Goal: Task Accomplishment & Management: Use online tool/utility

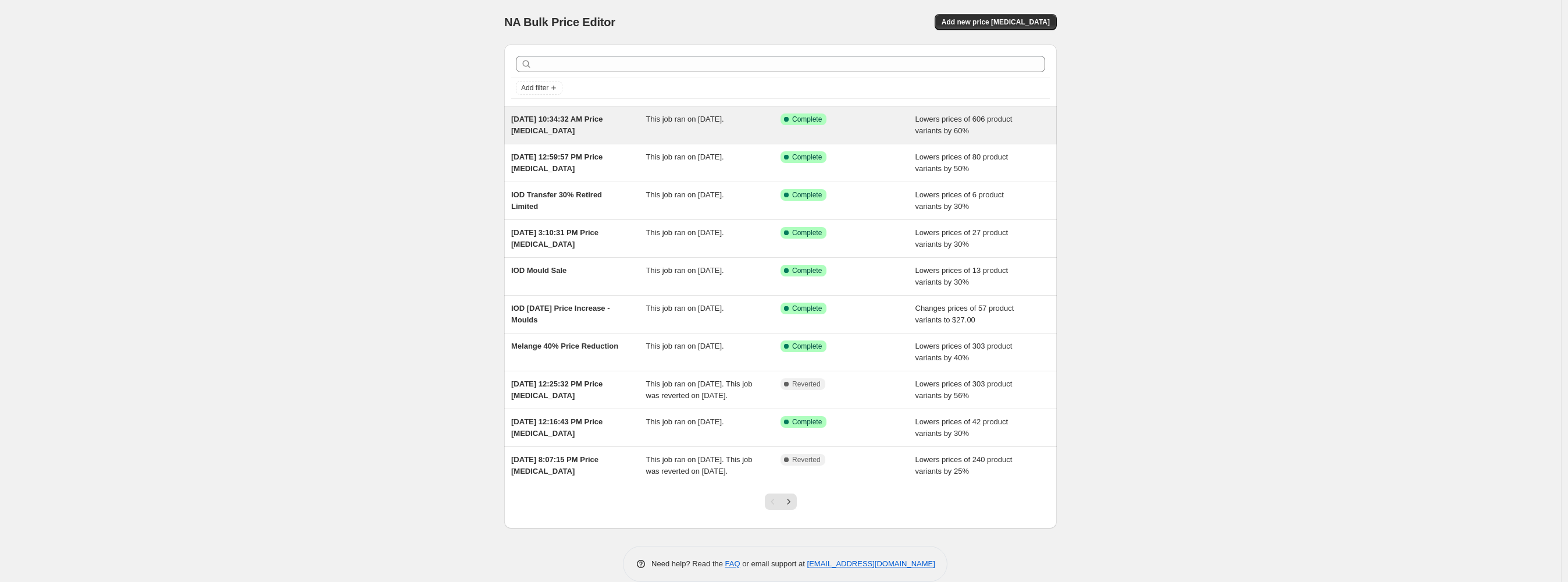
click at [724, 122] on span "This job ran on [DATE]." at bounding box center [685, 119] width 78 height 9
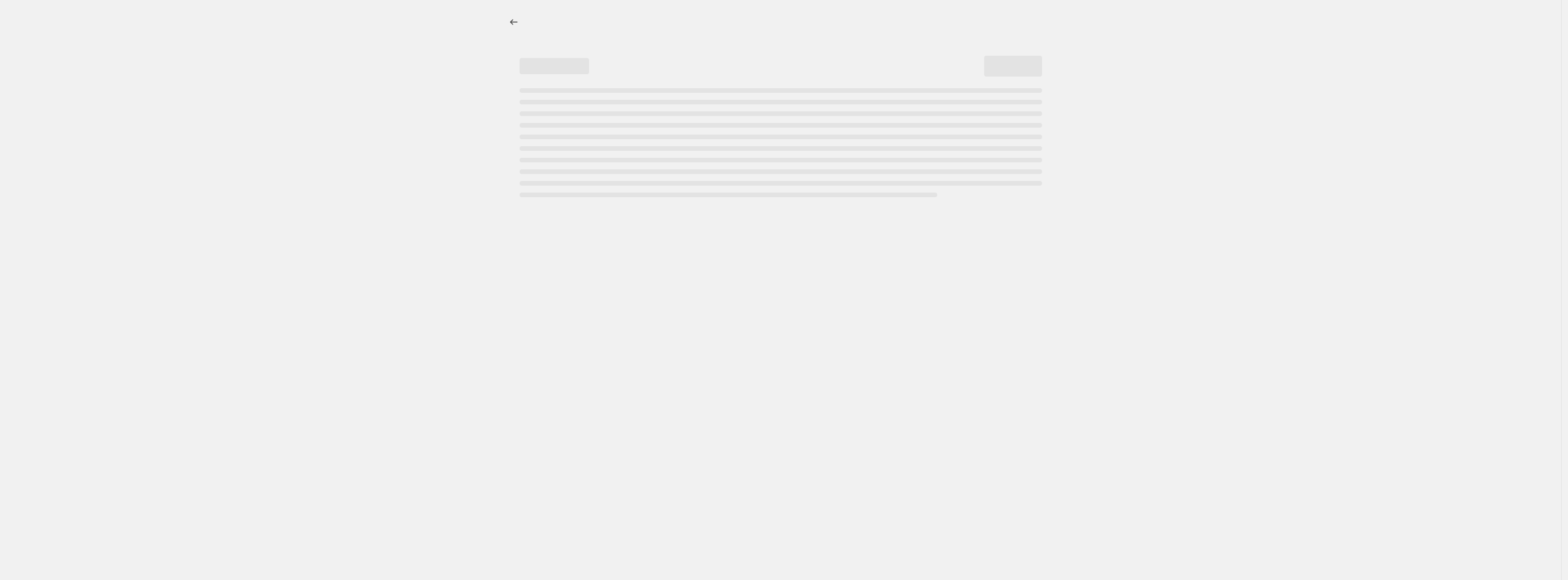
select select "percentage"
select select "vendor"
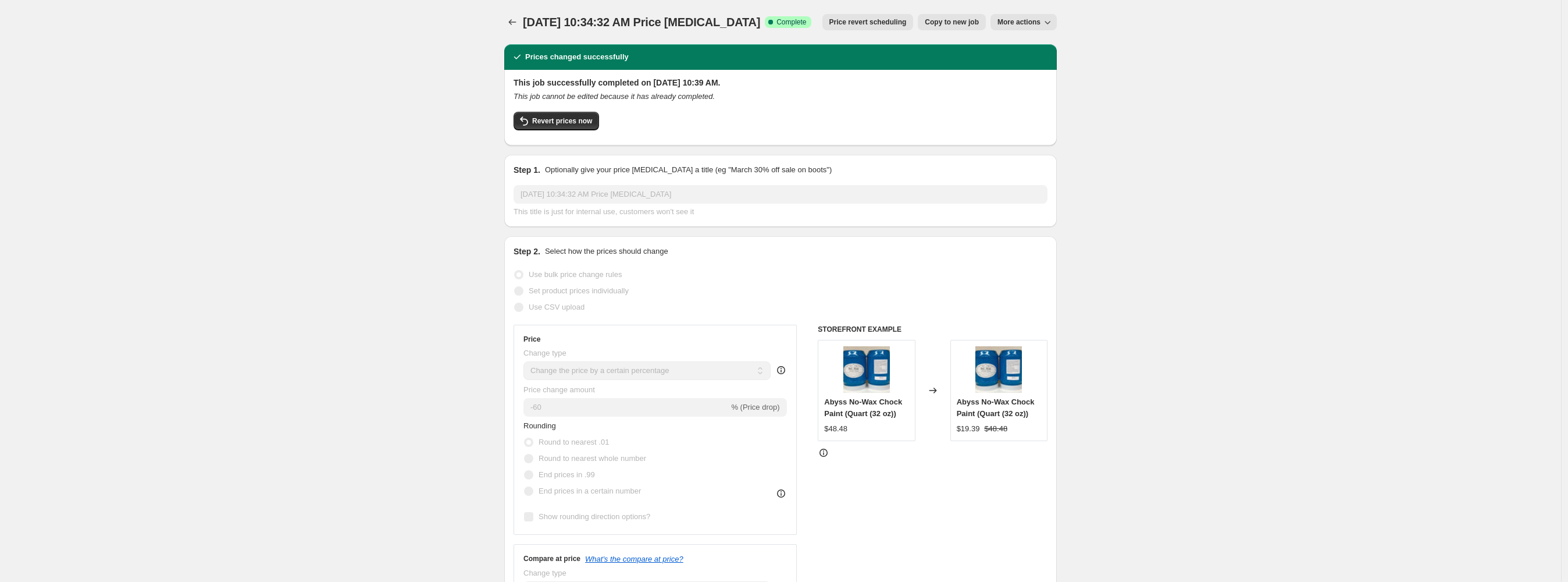
click at [898, 22] on span "Price revert scheduling" at bounding box center [868, 22] width 77 height 9
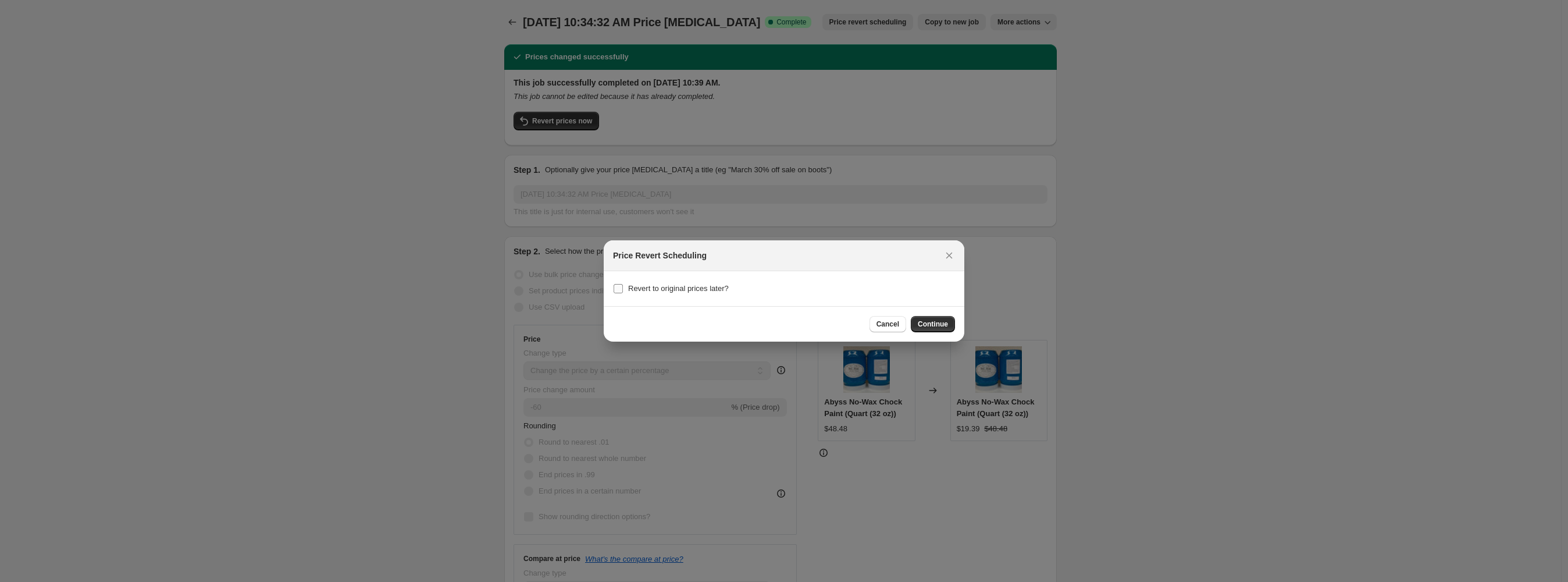
click at [693, 289] on span "Revert to original prices later?" at bounding box center [678, 288] width 100 height 9
click at [622, 289] on input "Revert to original prices later?" at bounding box center [617, 288] width 9 height 9
checkbox input "true"
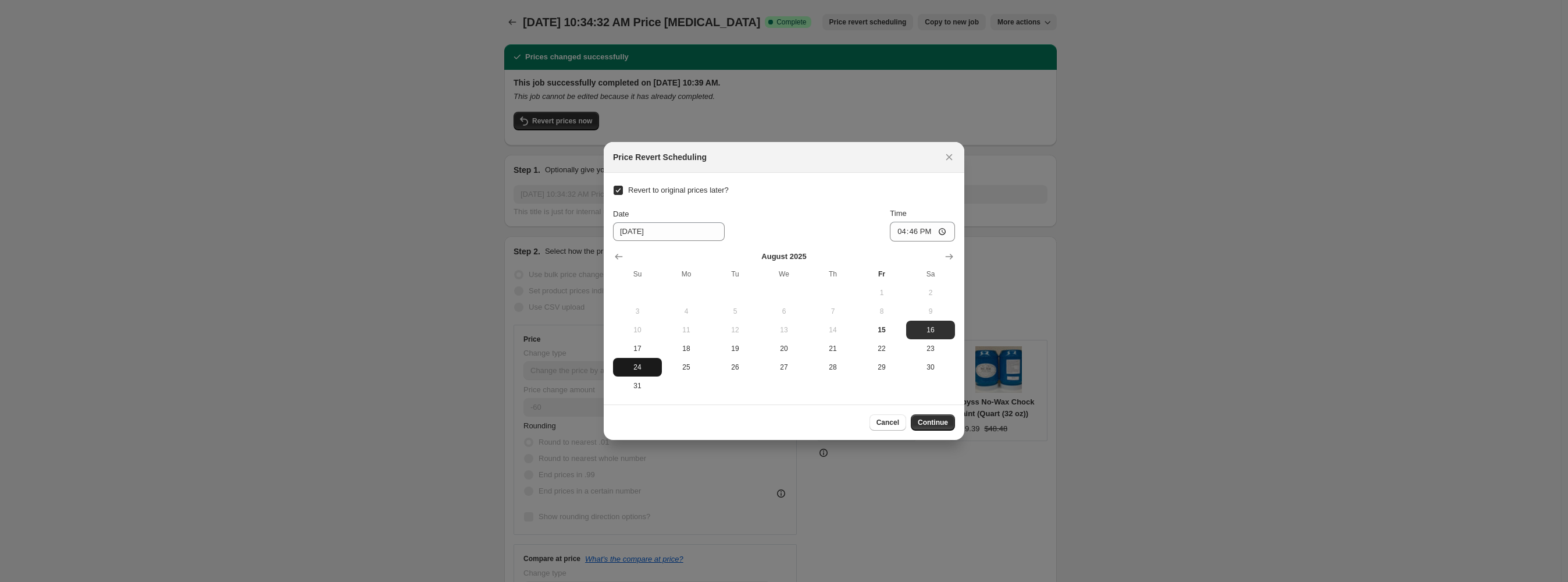
click at [638, 369] on span "24" at bounding box center [637, 367] width 39 height 9
type input "8/24/2025"
click at [919, 232] on input "16:46" at bounding box center [922, 232] width 65 height 20
click at [898, 230] on input "16:46" at bounding box center [922, 232] width 65 height 20
type input "23:59"
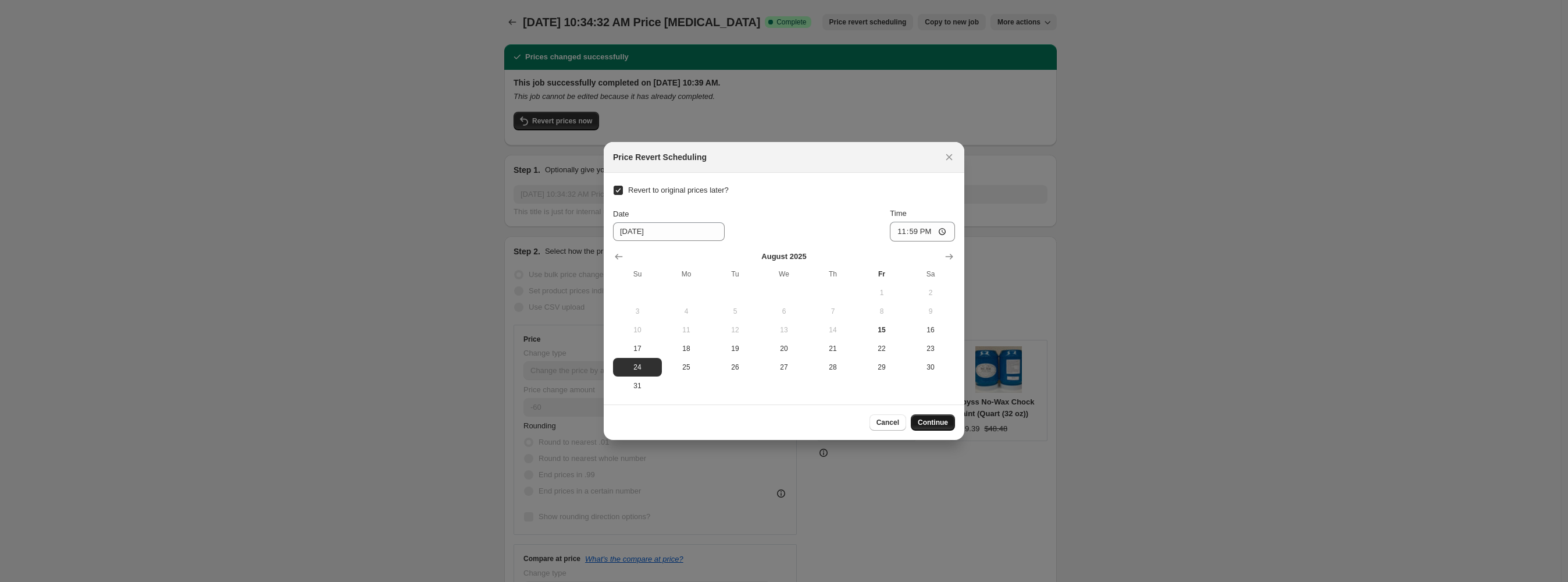
click at [931, 419] on span "Continue" at bounding box center [933, 422] width 30 height 9
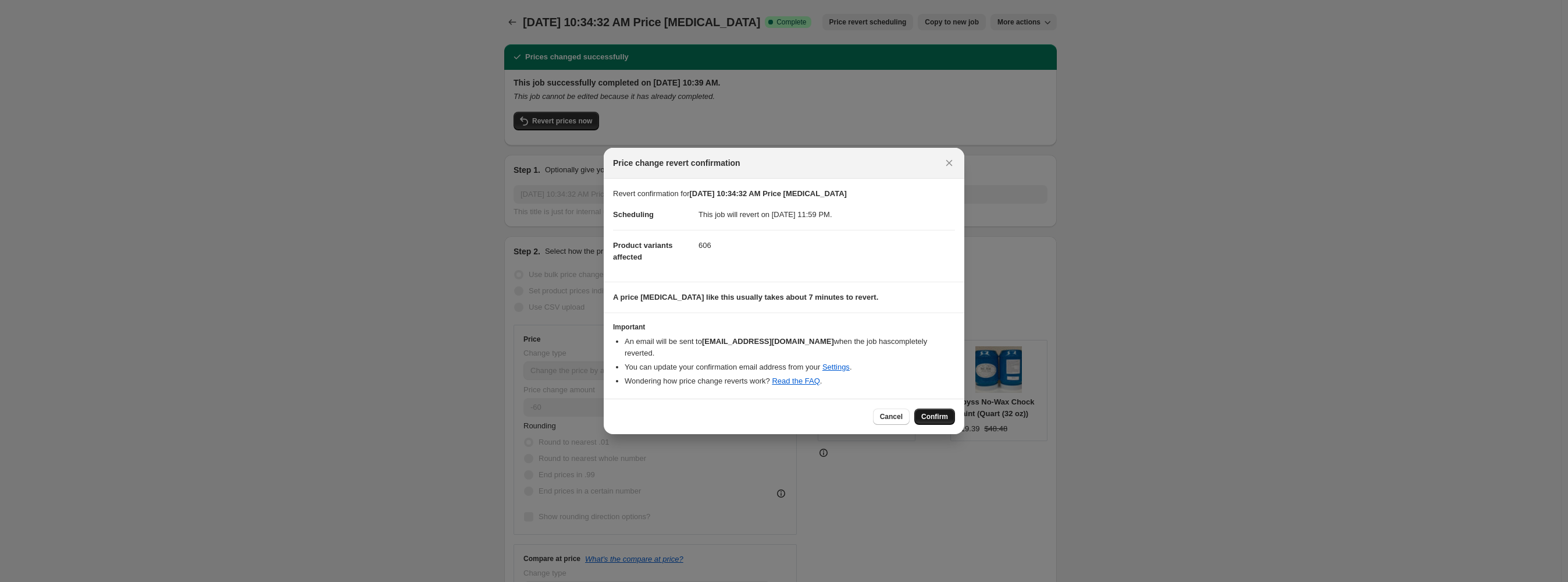
click at [928, 412] on span "Confirm" at bounding box center [934, 416] width 27 height 9
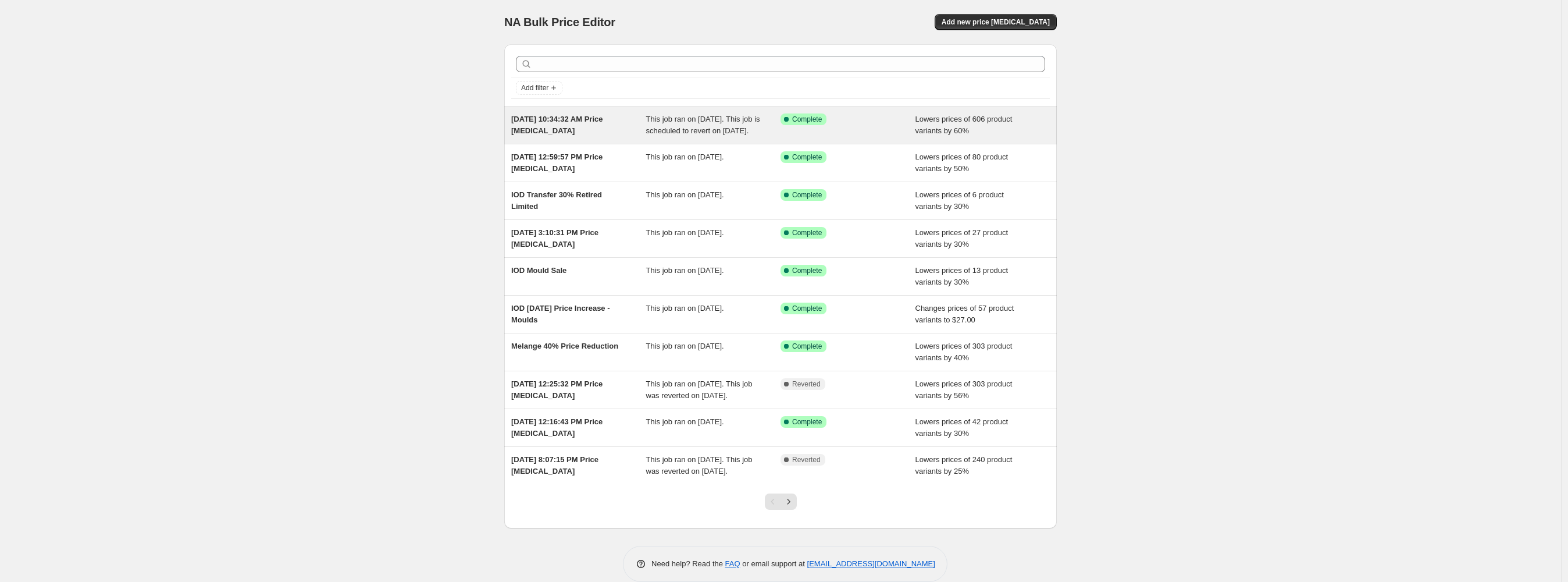
click at [735, 137] on div "This job ran on August 14, 2025. This job is scheduled to revert on August 24, …" at bounding box center [713, 125] width 135 height 23
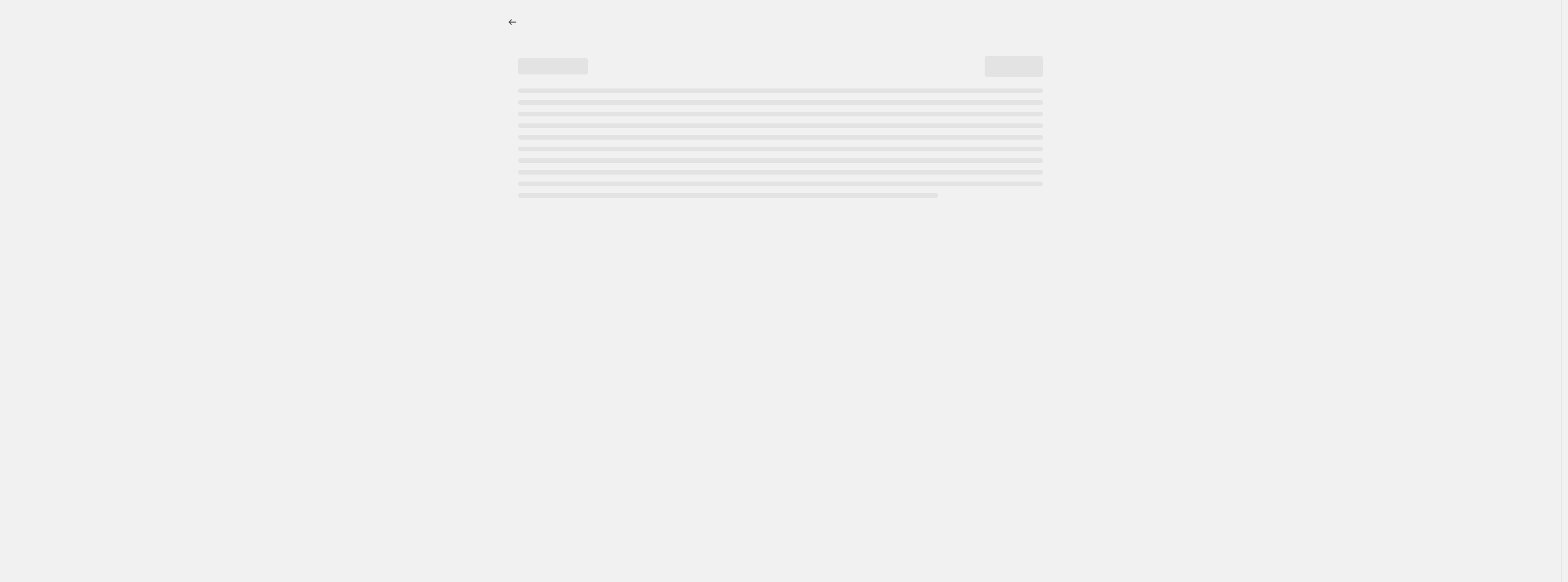
select select "percentage"
select select "vendor"
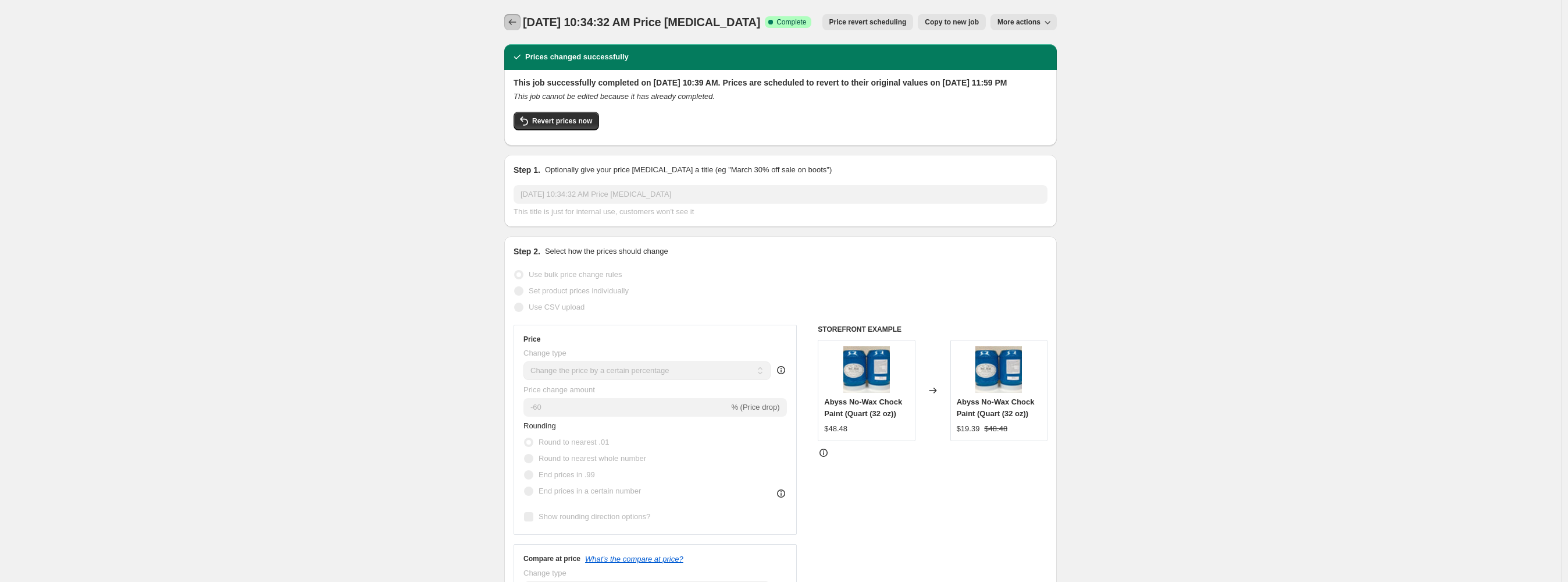
click at [515, 26] on icon "Price change jobs" at bounding box center [512, 22] width 11 height 11
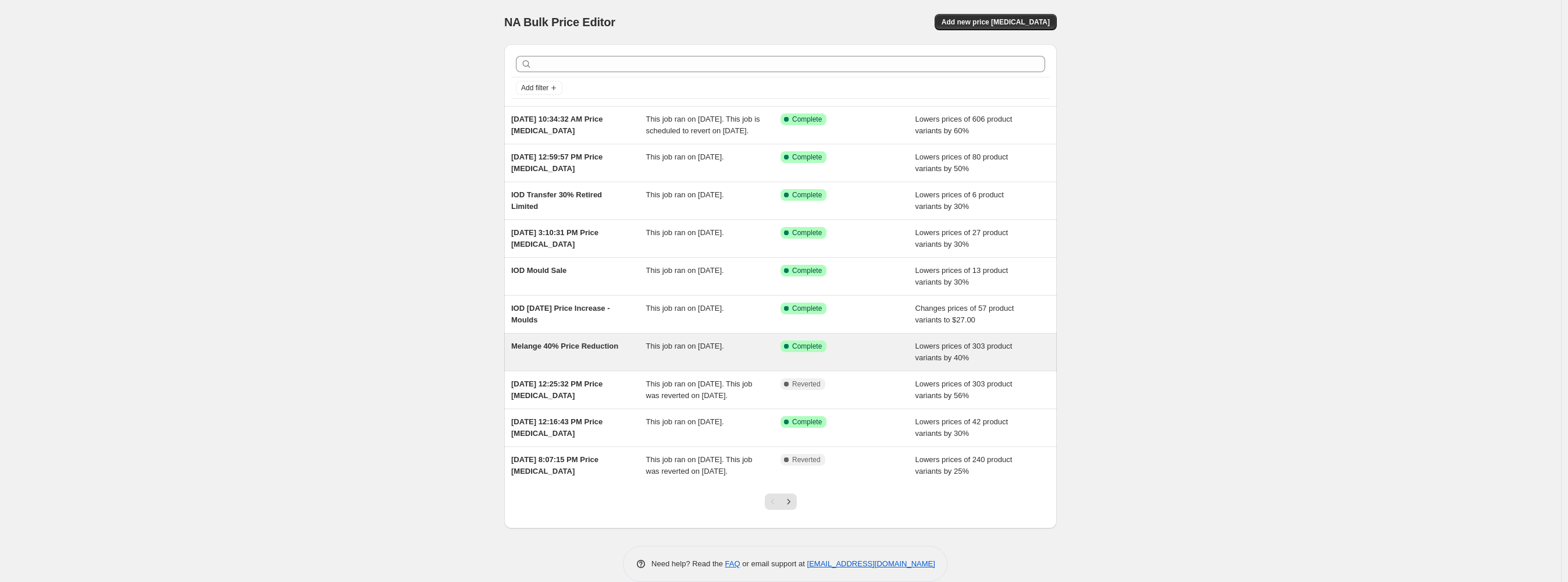
click at [724, 350] on span "This job ran on May 31, 2025." at bounding box center [685, 346] width 78 height 9
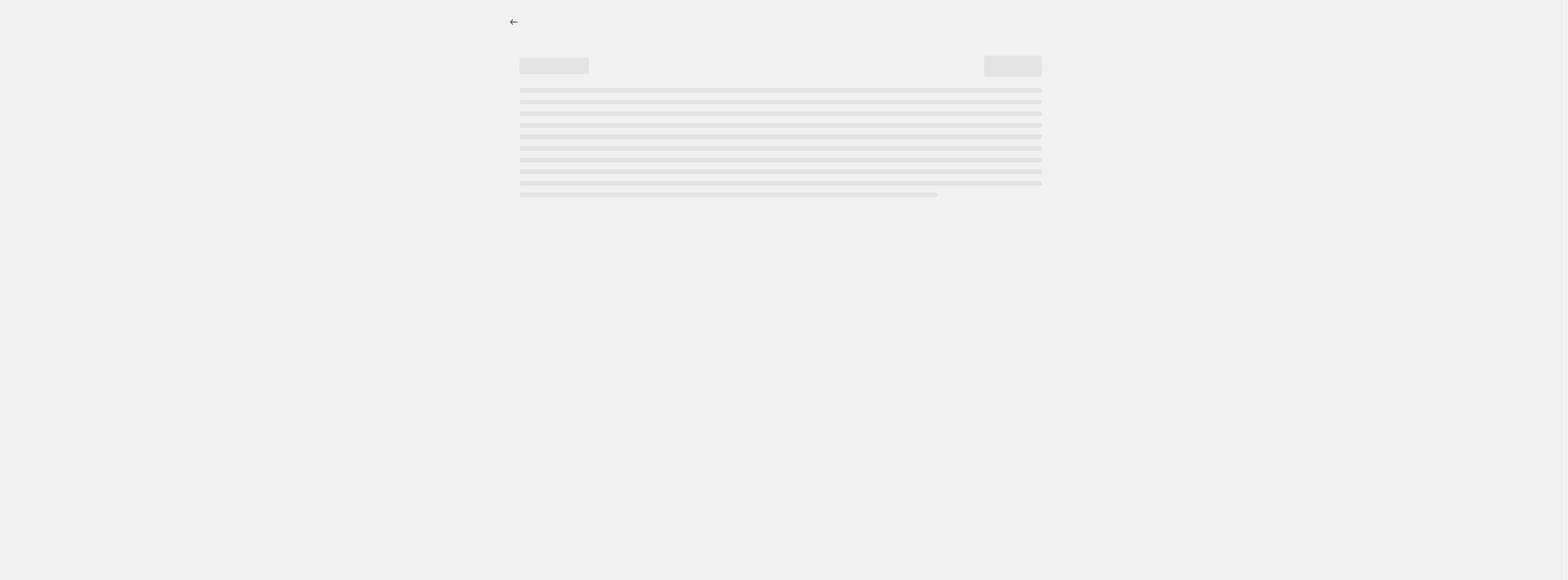
select select "percentage"
select select "vendor"
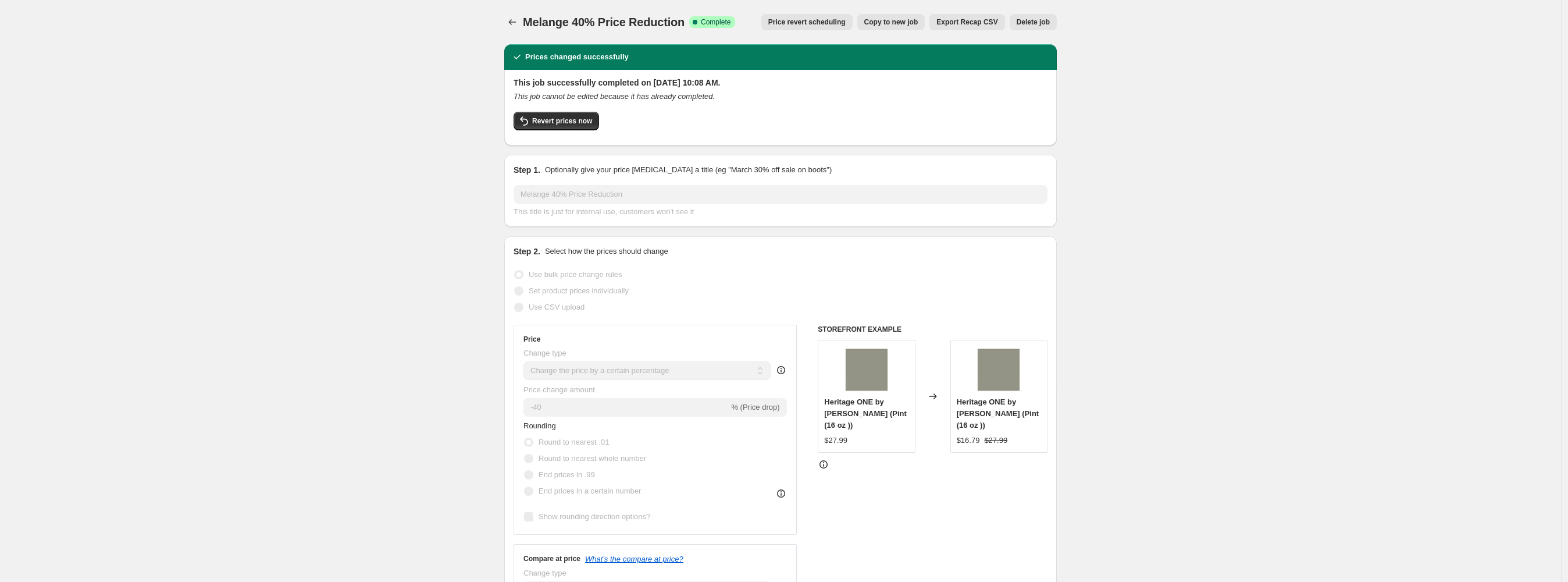
click at [822, 22] on span "Price revert scheduling" at bounding box center [807, 22] width 77 height 9
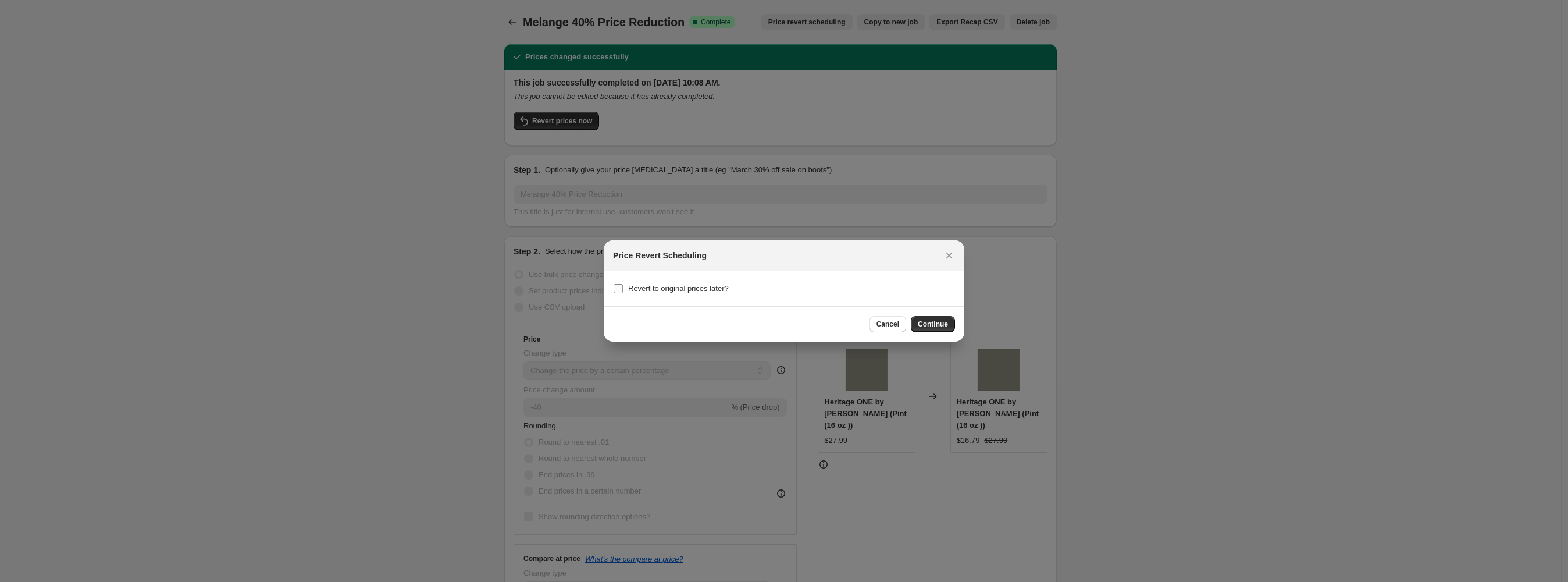
click at [695, 284] on span "Revert to original prices later?" at bounding box center [678, 288] width 100 height 9
click at [622, 284] on input "Revert to original prices later?" at bounding box center [617, 288] width 9 height 9
checkbox input "true"
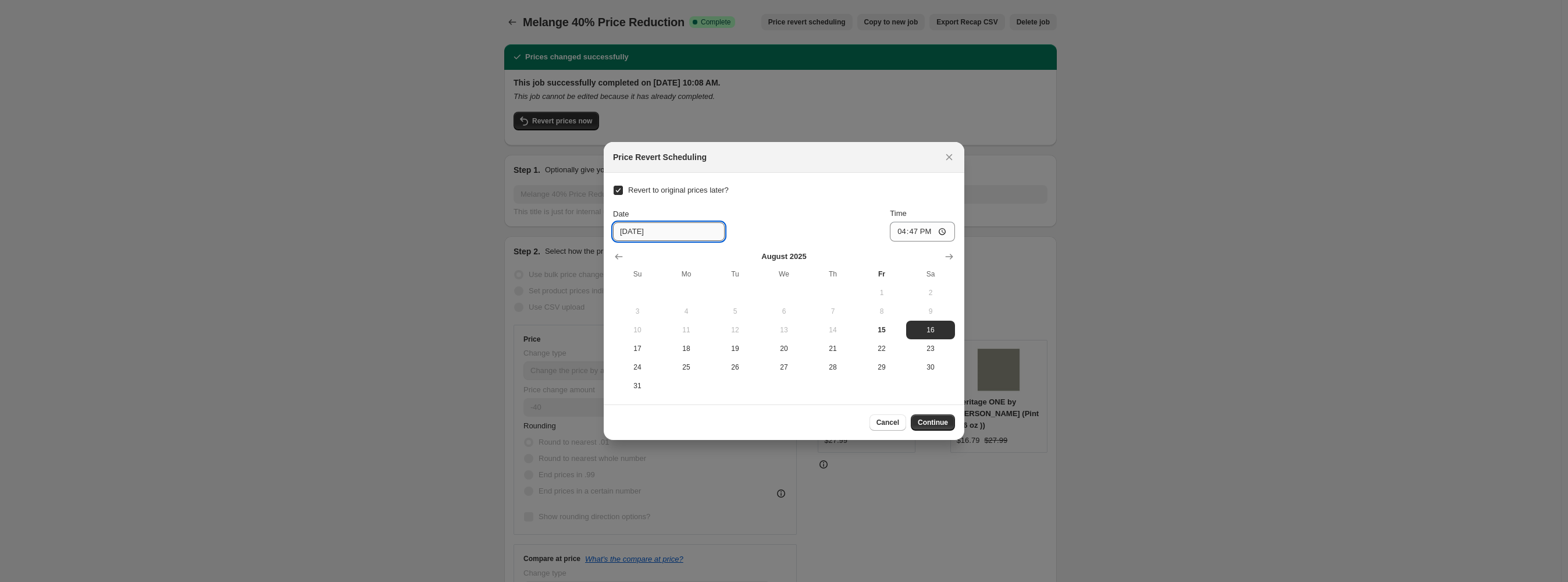
click at [675, 228] on input "8/16/2025" at bounding box center [669, 232] width 112 height 19
click at [638, 363] on span "24" at bounding box center [637, 367] width 39 height 9
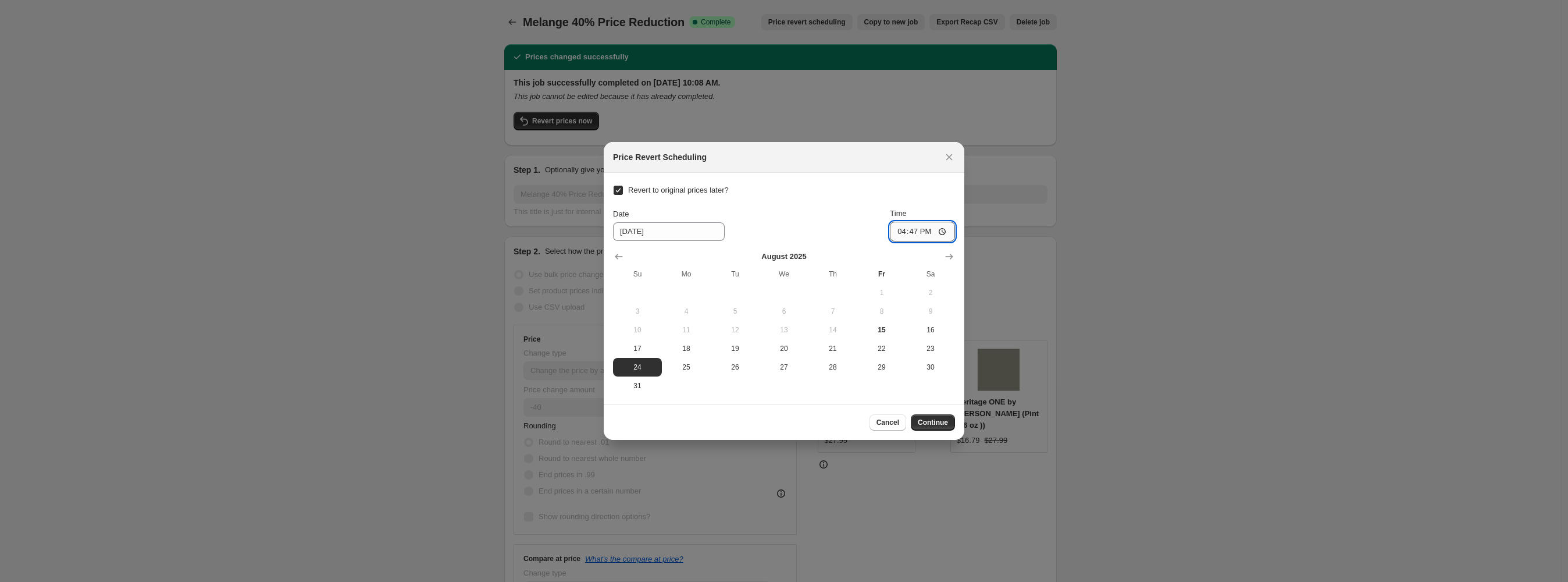
click at [900, 230] on input "16:47" at bounding box center [922, 232] width 65 height 20
click at [686, 363] on span "25" at bounding box center [686, 367] width 39 height 9
type input "8/25/2025"
click at [902, 232] on input "16:47" at bounding box center [922, 232] width 65 height 20
click at [902, 226] on input "13:47" at bounding box center [922, 232] width 65 height 20
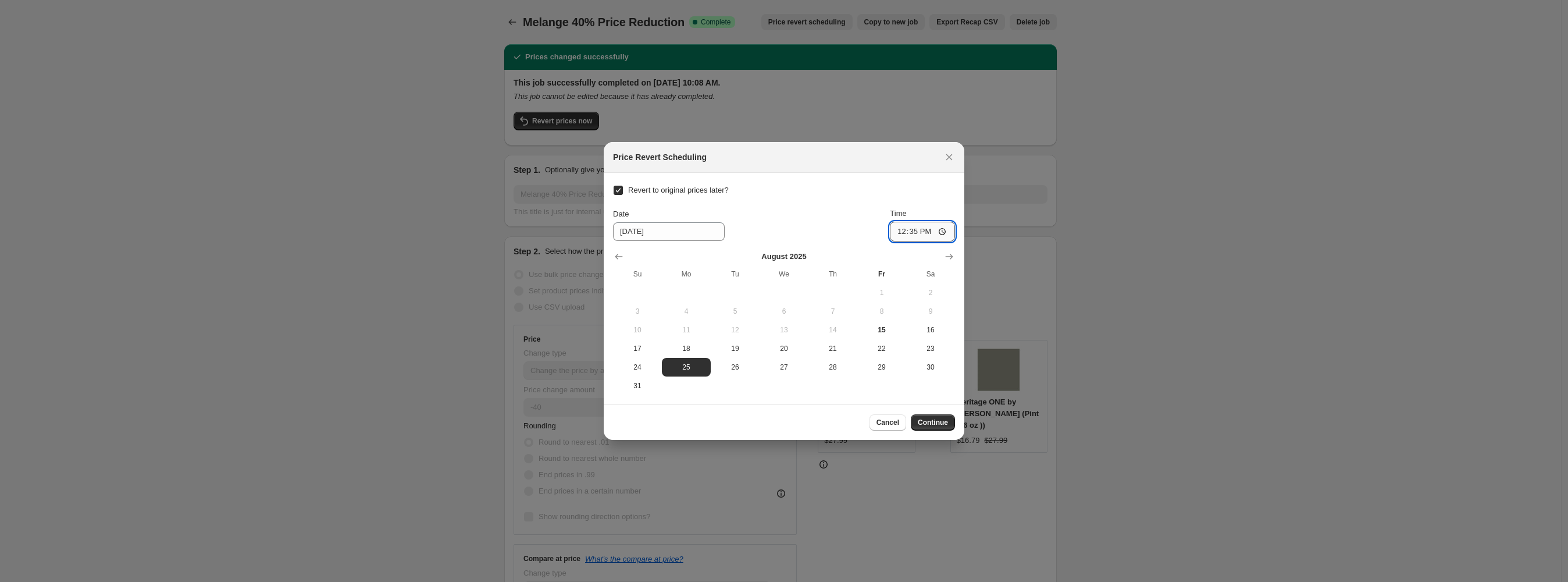
click at [913, 234] on input "12:35" at bounding box center [922, 232] width 65 height 20
click at [900, 229] on input "00:59" at bounding box center [922, 232] width 65 height 20
click at [911, 234] on input "00:59" at bounding box center [922, 232] width 65 height 20
type input "00:01"
click at [926, 416] on button "Continue" at bounding box center [933, 422] width 44 height 16
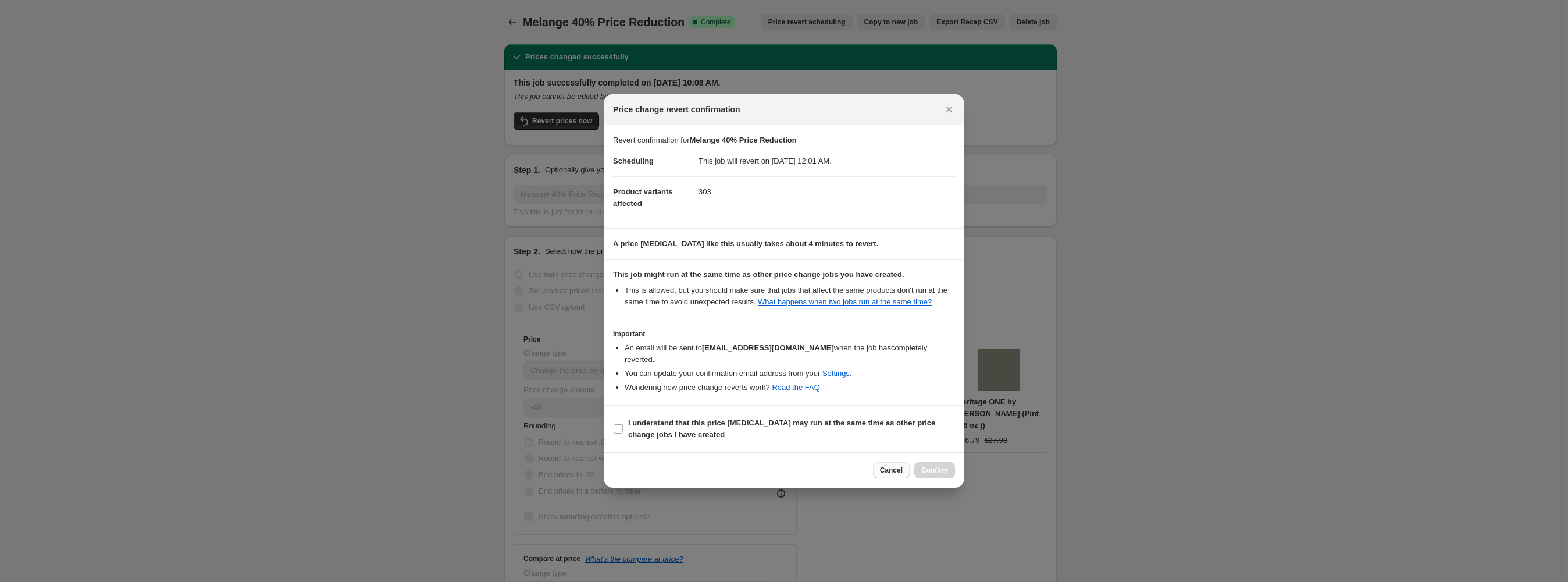
click at [896, 465] on span "Cancel" at bounding box center [891, 469] width 23 height 9
checkbox input "false"
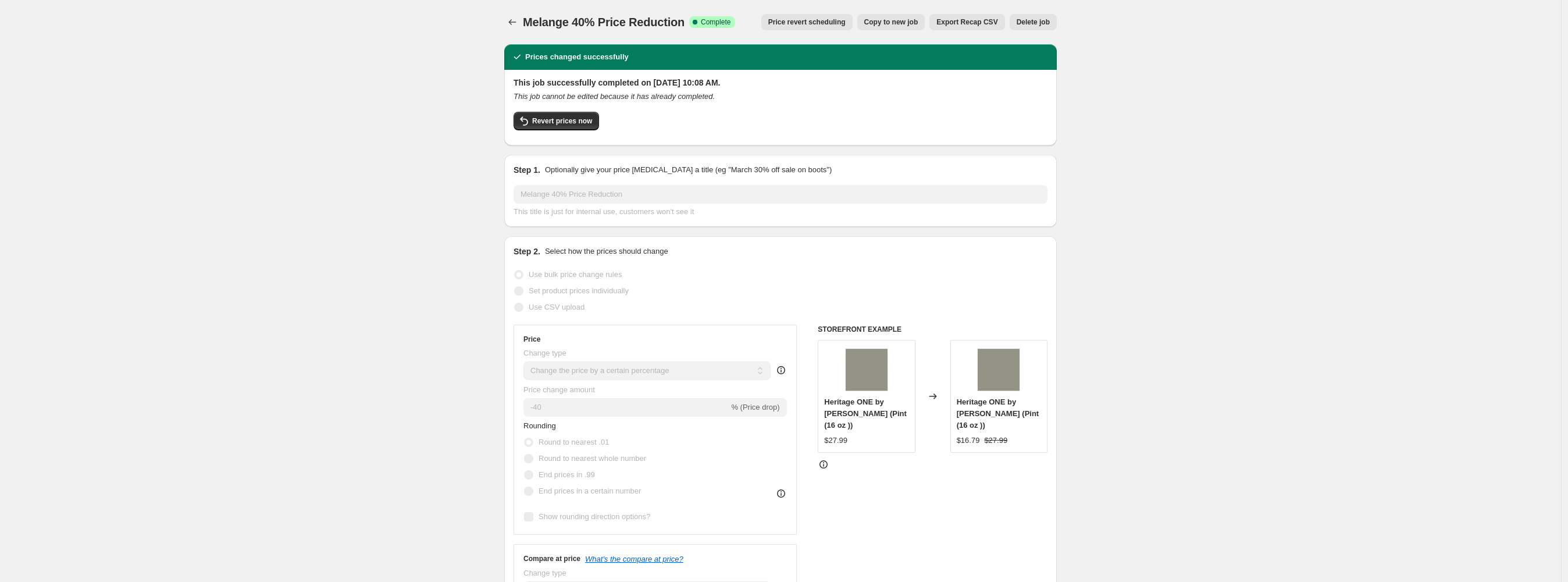
click at [834, 21] on span "Price revert scheduling" at bounding box center [807, 22] width 77 height 9
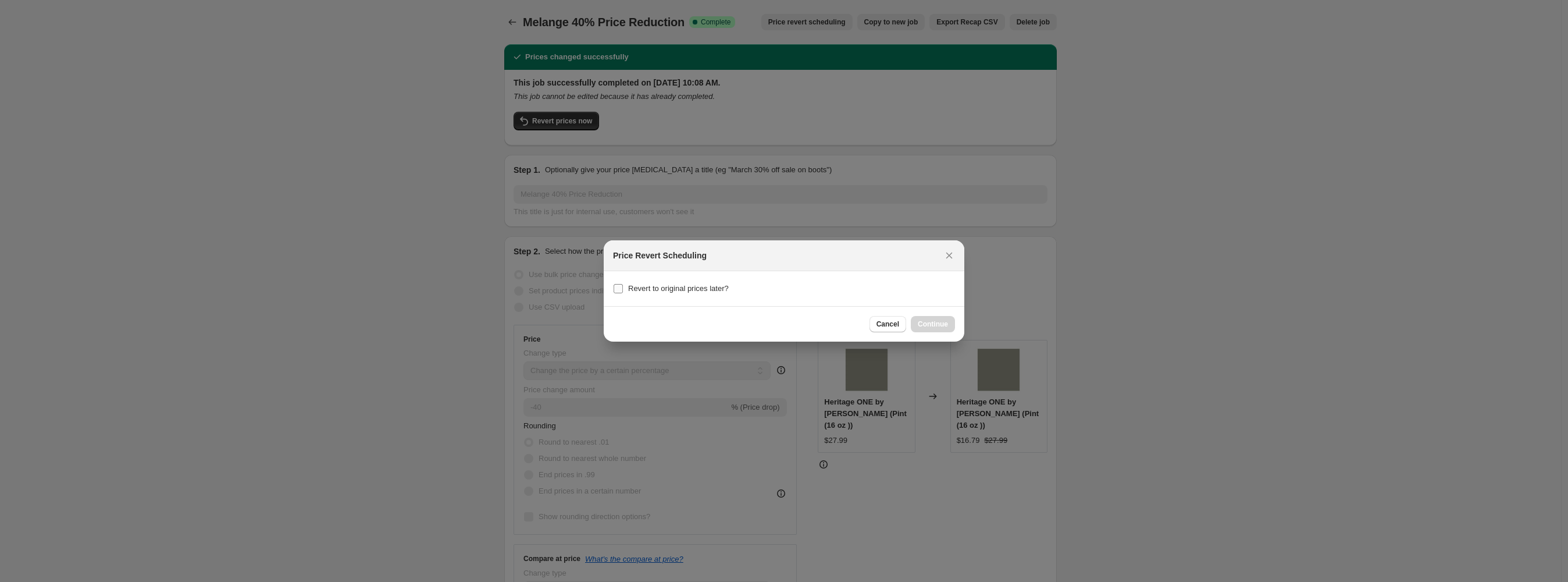
click at [691, 291] on span "Revert to original prices later?" at bounding box center [678, 288] width 100 height 9
click at [622, 291] on input "Revert to original prices later?" at bounding box center [617, 288] width 9 height 9
checkbox input "true"
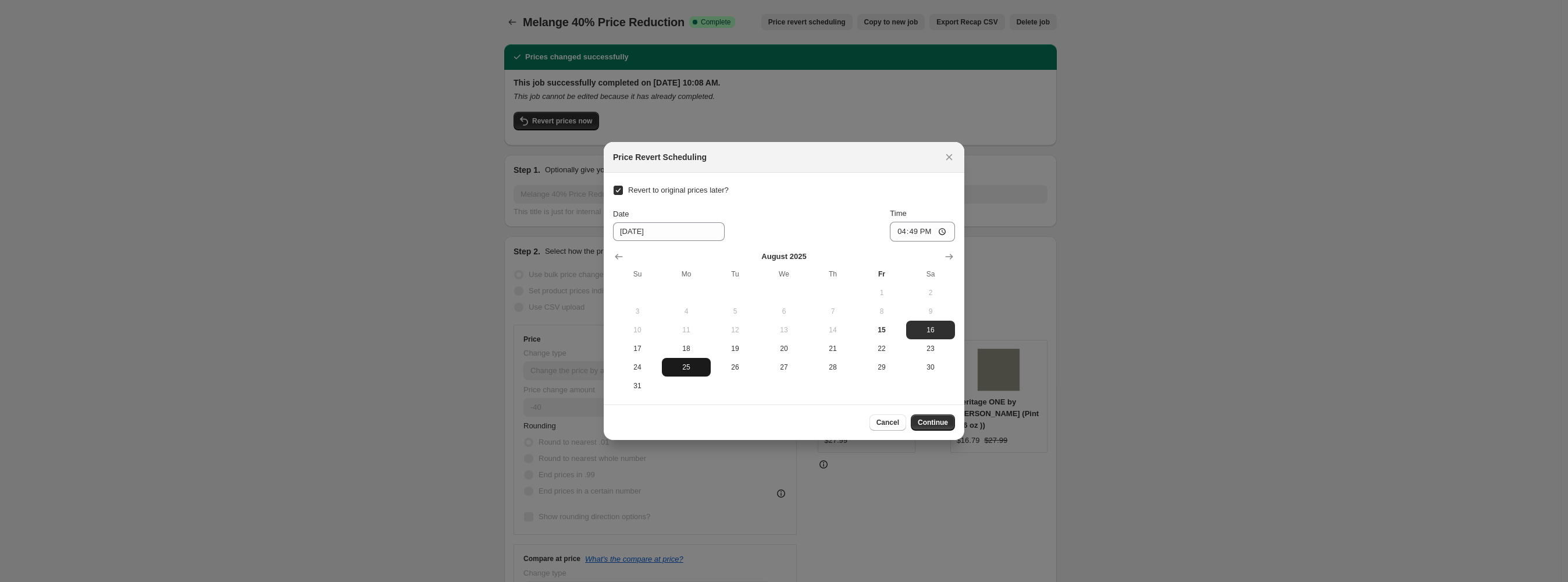
click at [680, 367] on span "25" at bounding box center [686, 367] width 39 height 9
type input "8/25/2025"
click at [900, 232] on input "16:49" at bounding box center [922, 232] width 65 height 20
type input "00:10"
click at [924, 421] on span "Continue" at bounding box center [933, 422] width 30 height 9
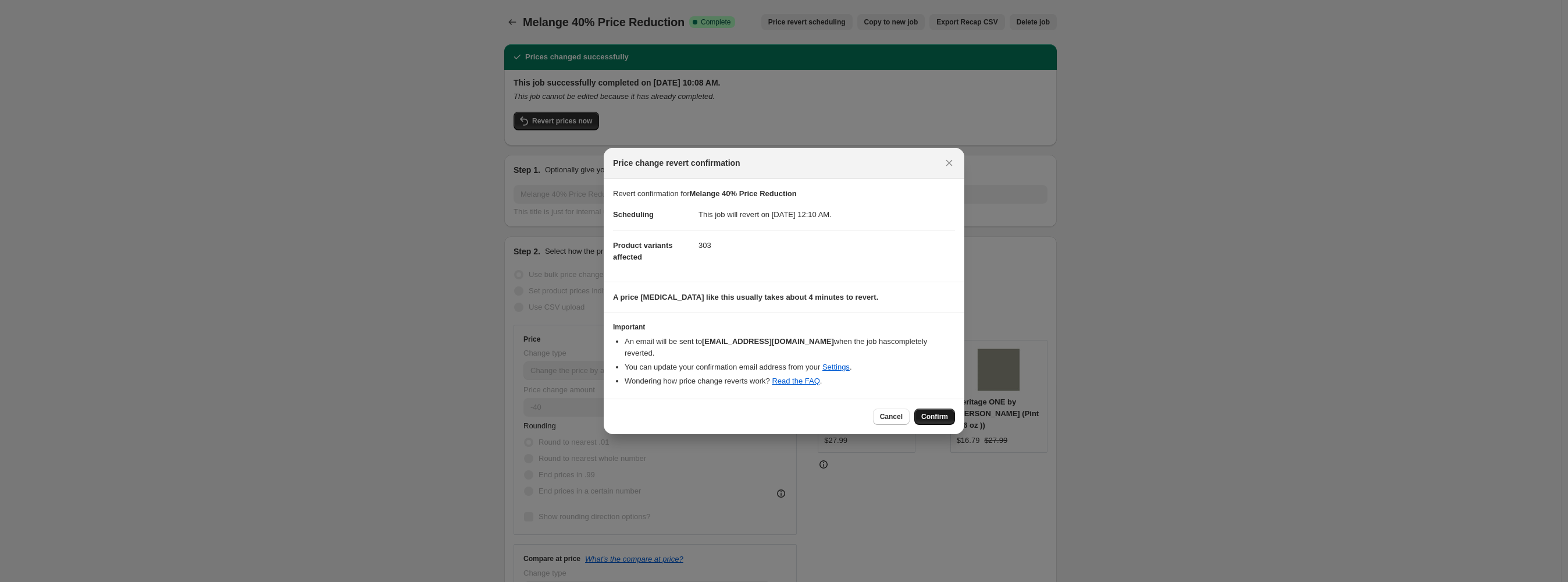
click at [936, 412] on span "Confirm" at bounding box center [934, 416] width 27 height 9
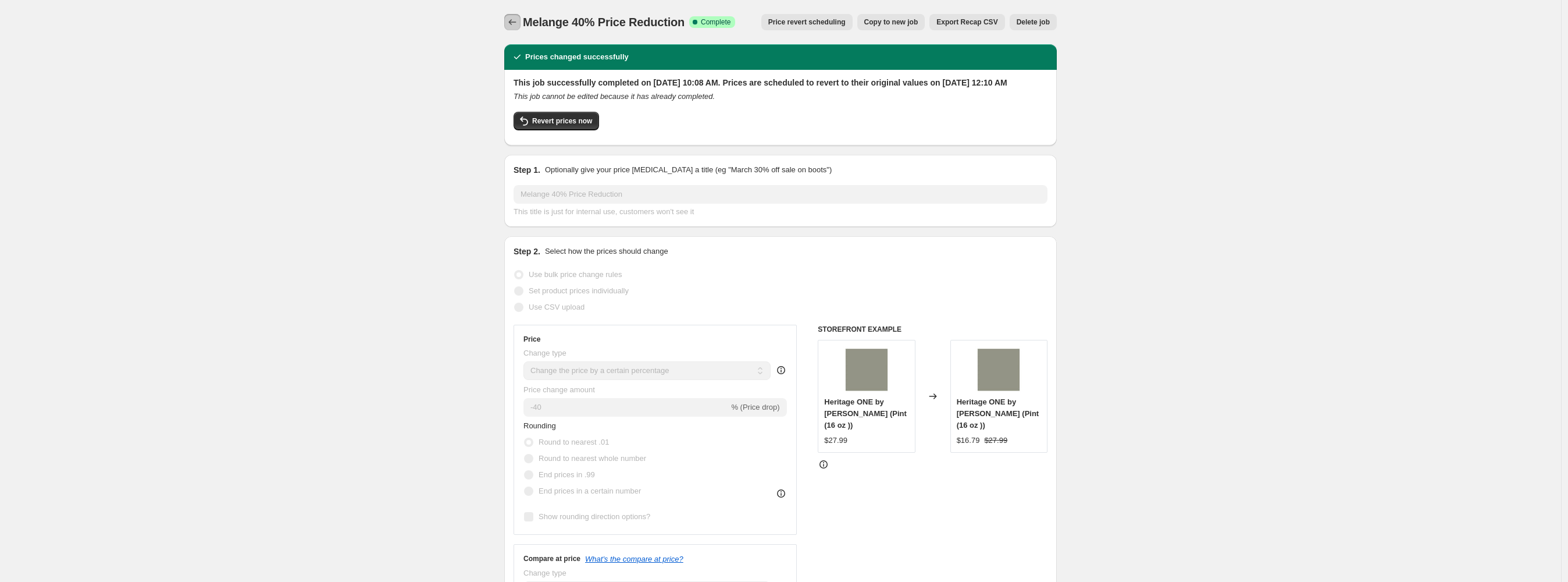
click at [514, 18] on icon "Price change jobs" at bounding box center [512, 22] width 11 height 11
